Goal: Task Accomplishment & Management: Use online tool/utility

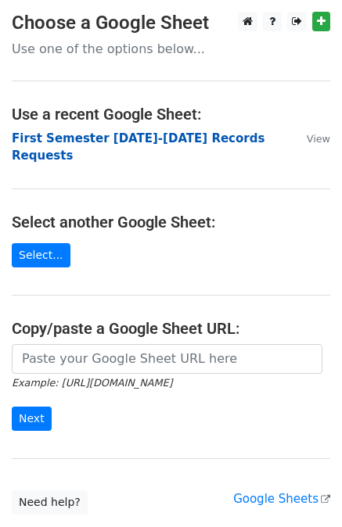
click at [167, 141] on strong "First Semester [DATE]-[DATE] Records Requests" at bounding box center [138, 147] width 253 height 32
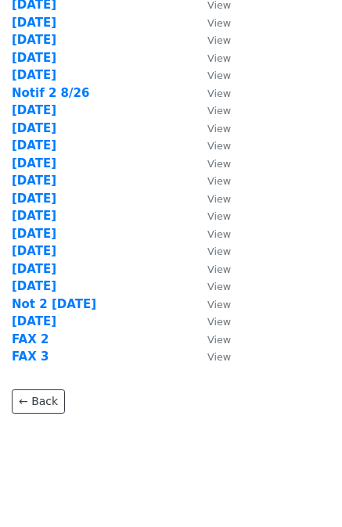
scroll to position [386, 0]
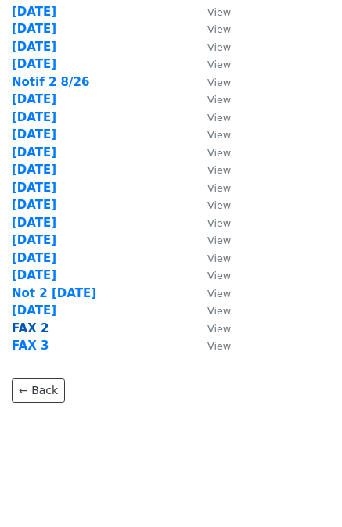
click at [31, 327] on strong "FAX 2" at bounding box center [30, 328] width 37 height 14
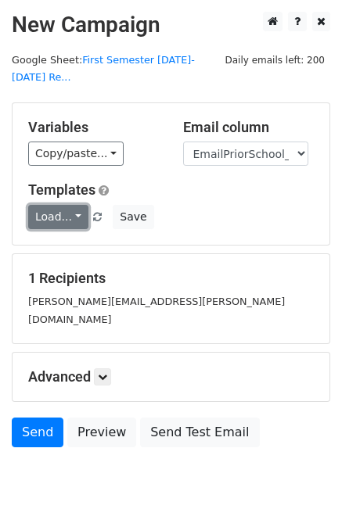
click at [52, 205] on link "Load..." at bounding box center [58, 217] width 60 height 24
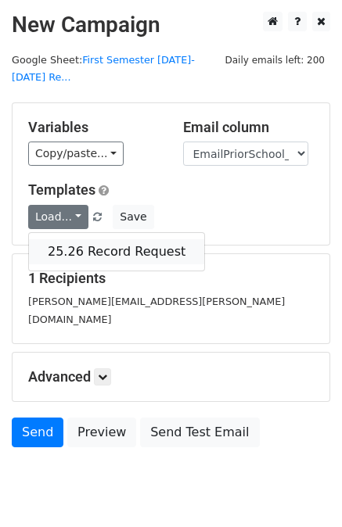
click at [78, 239] on link "25.26 Record Request" at bounding box center [116, 251] width 175 height 25
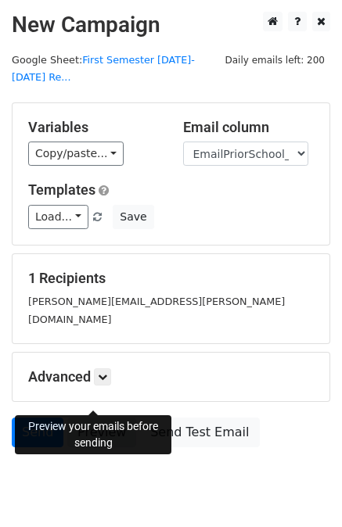
click at [103, 418] on link "Preview" at bounding box center [101, 433] width 69 height 30
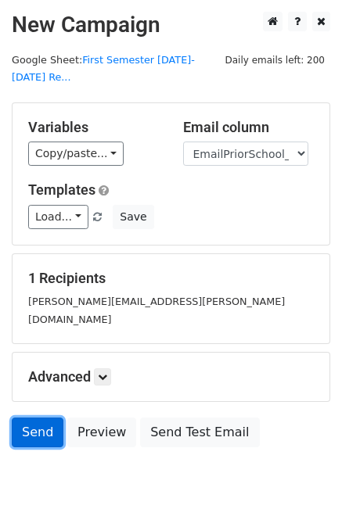
click at [36, 418] on link "Send" at bounding box center [38, 433] width 52 height 30
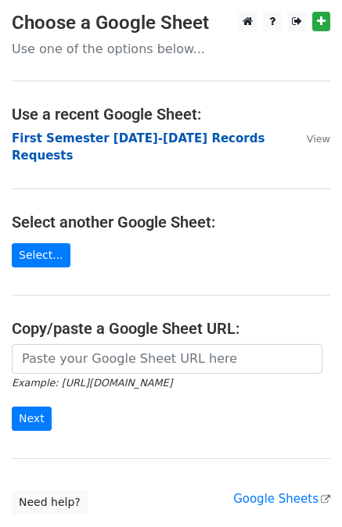
click at [197, 135] on strong "First Semester [DATE]-[DATE] Records Requests" at bounding box center [138, 147] width 253 height 32
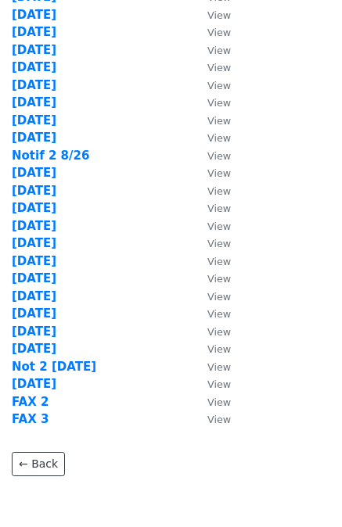
scroll to position [386, 0]
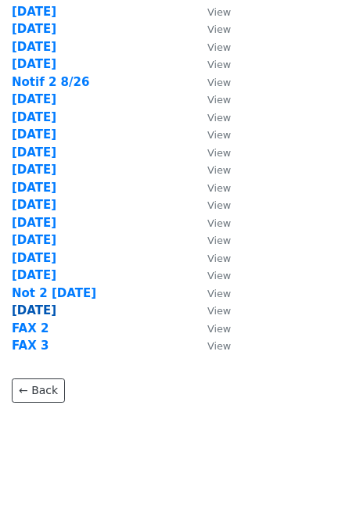
click at [31, 310] on strong "[DATE]" at bounding box center [34, 310] width 45 height 14
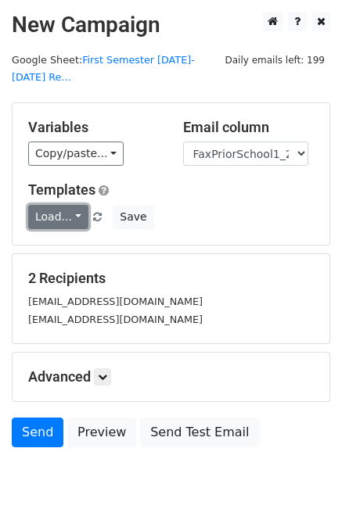
click at [47, 205] on link "Load..." at bounding box center [58, 217] width 60 height 24
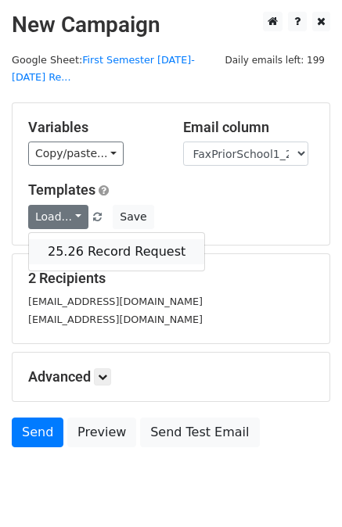
click at [98, 239] on link "25.26 Record Request" at bounding box center [116, 251] width 175 height 25
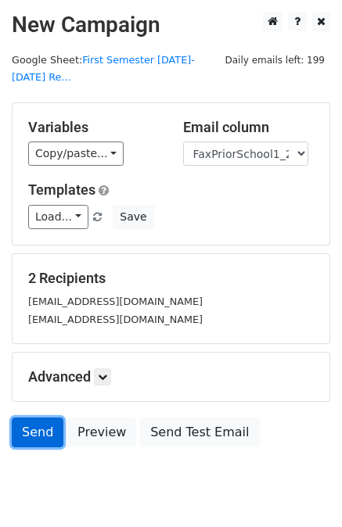
click at [38, 418] on link "Send" at bounding box center [38, 433] width 52 height 30
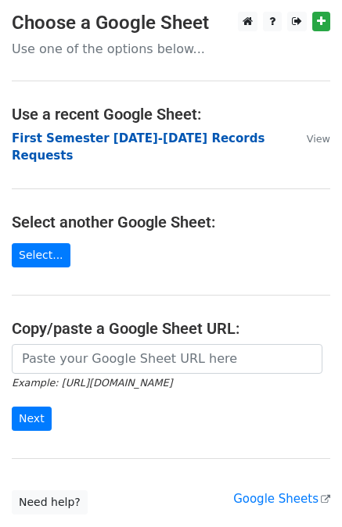
click at [166, 135] on strong "First Semester 2025-2026 Records Requests" at bounding box center [138, 147] width 253 height 32
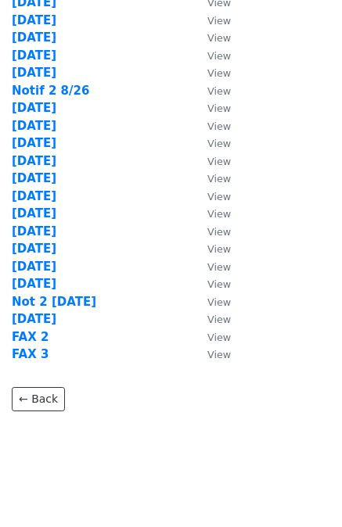
scroll to position [386, 0]
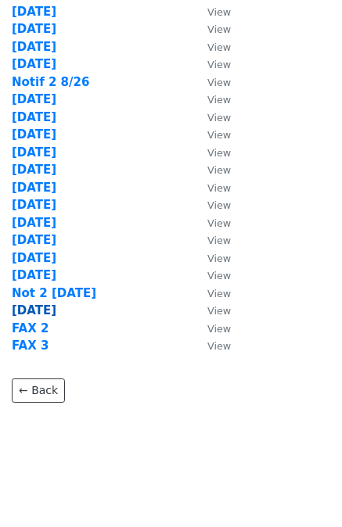
click at [34, 310] on strong "9/15/25" at bounding box center [34, 310] width 45 height 14
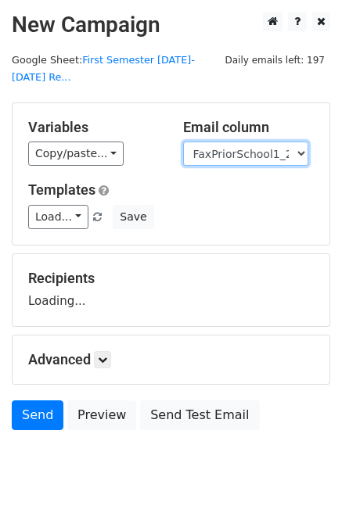
click at [252, 142] on select "User ID Last Name First Name Start Year Enrollment Date Birthday_Age Reported G…" at bounding box center [245, 154] width 125 height 24
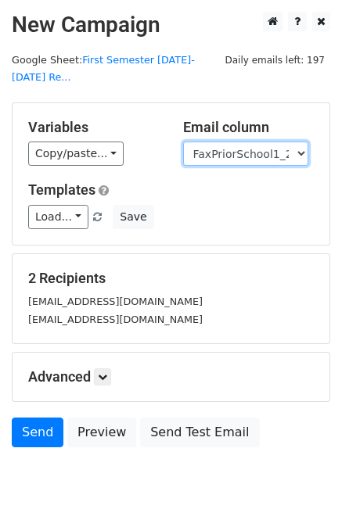
click at [244, 142] on select "User ID Last Name First Name Start Year Enrollment Date Birthday_Age Reported G…" at bounding box center [245, 154] width 125 height 24
select select "EmailPriorSchool_2021"
click at [183, 142] on select "User ID Last Name First Name Start Year Enrollment Date Birthday_Age Reported G…" at bounding box center [245, 154] width 125 height 24
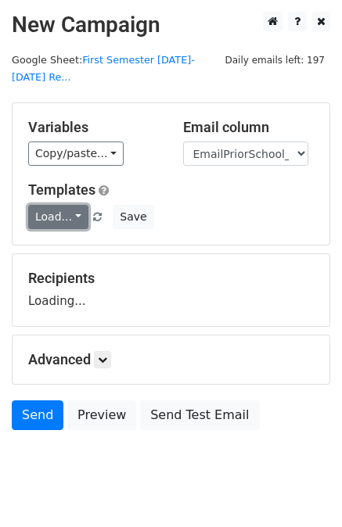
click at [53, 205] on link "Load..." at bounding box center [58, 217] width 60 height 24
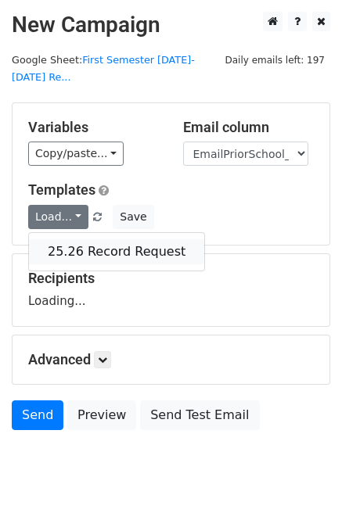
click at [100, 239] on link "25.26 Record Request" at bounding box center [116, 251] width 175 height 25
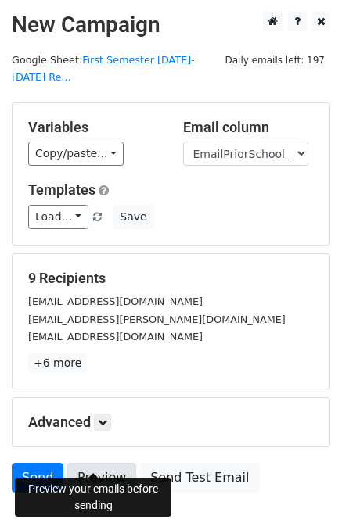
click at [95, 463] on link "Preview" at bounding box center [101, 478] width 69 height 30
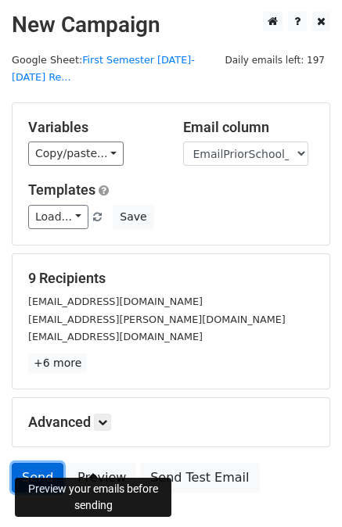
click at [34, 463] on link "Send" at bounding box center [38, 478] width 52 height 30
